Goal: Task Accomplishment & Management: Manage account settings

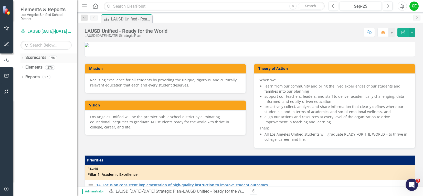
click at [22, 58] on icon "Dropdown" at bounding box center [22, 58] width 4 height 3
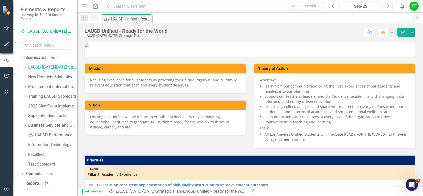
click at [24, 68] on icon "Dropdown" at bounding box center [25, 67] width 4 height 3
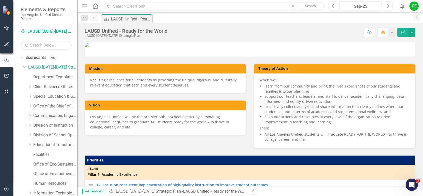
scroll to position [26, 0]
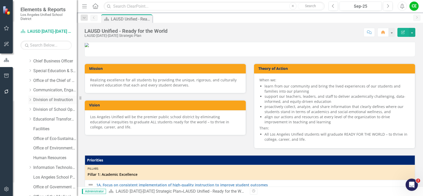
click at [31, 100] on icon "Dropdown" at bounding box center [30, 99] width 4 height 3
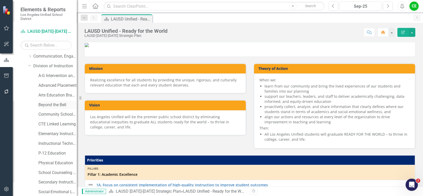
scroll to position [77, 0]
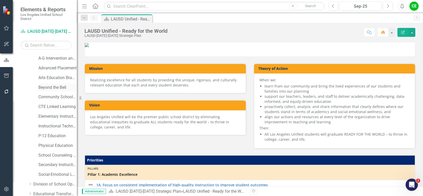
click at [52, 88] on link "Beyond the Bell" at bounding box center [57, 88] width 38 height 6
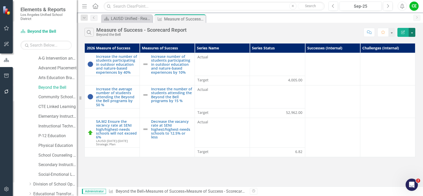
click at [411, 33] on button "button" at bounding box center [412, 32] width 7 height 9
click at [398, 42] on link "Edit Report Edit Report" at bounding box center [395, 41] width 40 height 9
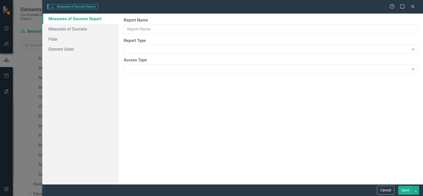
type input "Measure of Success - Scorecard Report"
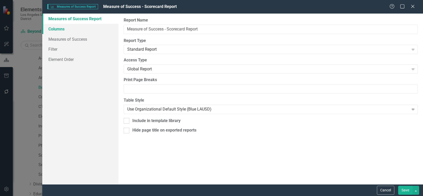
click at [60, 30] on link "Columns" at bounding box center [80, 29] width 76 height 10
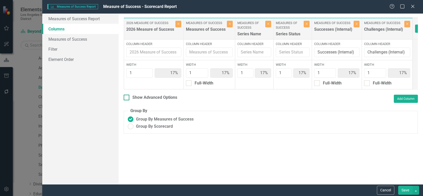
click at [125, 100] on div at bounding box center [127, 98] width 6 height 6
click at [125, 98] on input "Show Advanced Options" at bounding box center [125, 96] width 3 height 3
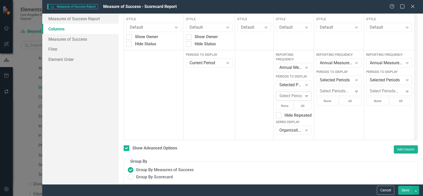
scroll to position [100, 0]
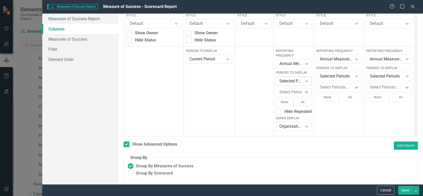
click at [306, 79] on icon "Expand" at bounding box center [306, 81] width 5 height 4
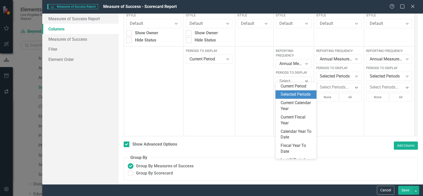
scroll to position [8, 0]
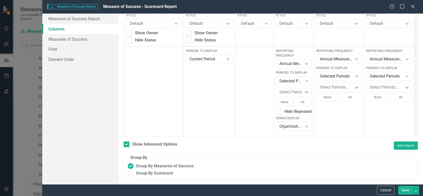
click at [252, 74] on div at bounding box center [254, 91] width 38 height 90
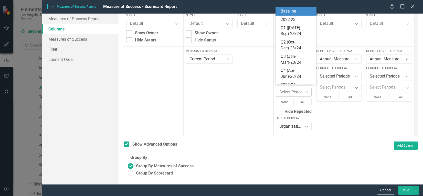
click at [303, 88] on div "Expand" at bounding box center [306, 92] width 9 height 8
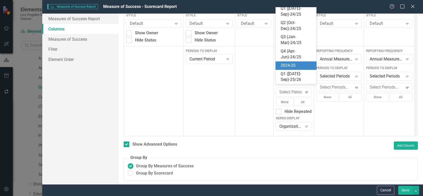
scroll to position [111, 0]
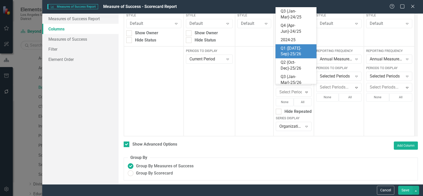
click at [296, 49] on div "Q1 ([DATE]-Sep)-25/26" at bounding box center [297, 52] width 33 height 12
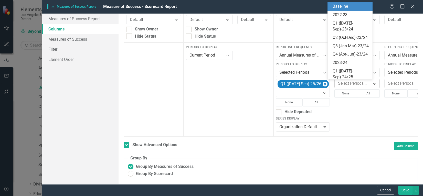
click at [372, 84] on icon "Expand" at bounding box center [374, 84] width 5 height 4
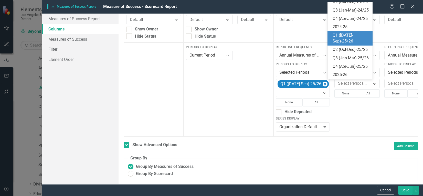
click at [350, 43] on div "Q1 ([DATE]-Sep)-25/26" at bounding box center [351, 39] width 37 height 12
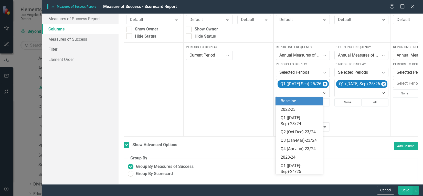
click at [322, 92] on icon "Expand" at bounding box center [324, 93] width 5 height 4
click at [298, 100] on div "Baseline" at bounding box center [300, 101] width 39 height 6
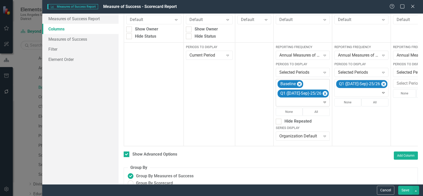
click at [322, 102] on icon "Expand" at bounding box center [324, 102] width 5 height 4
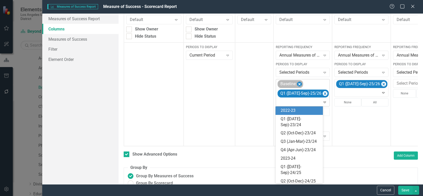
click at [299, 84] on icon "Remove Baseline" at bounding box center [299, 84] width 2 height 3
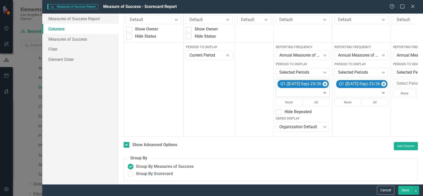
scroll to position [0, 36]
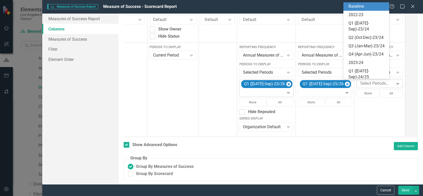
click at [397, 83] on icon at bounding box center [398, 84] width 3 height 2
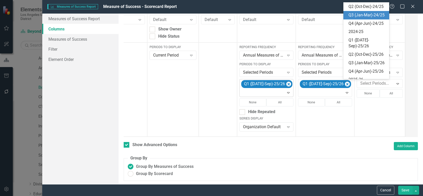
scroll to position [105, 0]
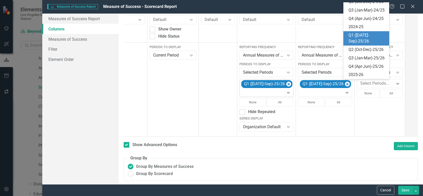
click at [355, 44] on div "Q1 ([DATE]-Sep)-25/26" at bounding box center [368, 39] width 38 height 12
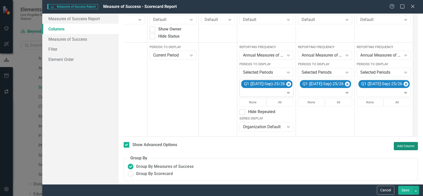
click at [403, 149] on button "Add Column" at bounding box center [406, 146] width 24 height 8
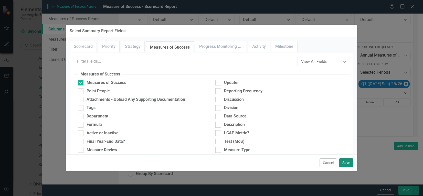
click at [350, 162] on button "Save" at bounding box center [346, 163] width 14 height 9
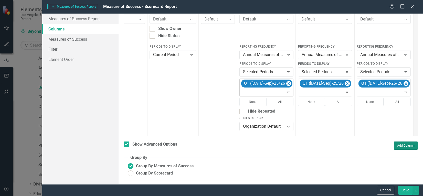
scroll to position [105, 0]
click at [408, 191] on button "Save" at bounding box center [405, 190] width 14 height 9
checkbox input "false"
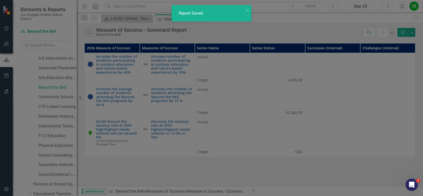
radio input "true"
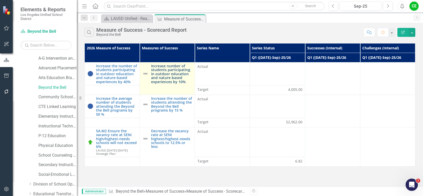
click at [171, 76] on link "Increase number of students participating in outdoor education and nature-based…" at bounding box center [171, 74] width 41 height 20
